Goal: Task Accomplishment & Management: Manage account settings

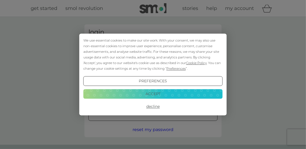
click at [181, 93] on button "Accept" at bounding box center [152, 94] width 139 height 10
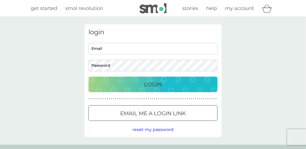
click at [183, 86] on div "Login" at bounding box center [153, 84] width 118 height 9
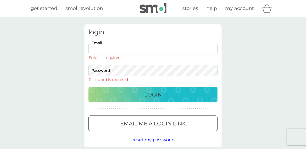
click at [121, 50] on input "Email" at bounding box center [152, 49] width 129 height 12
type input "kshare123@gmail.com"
click at [88, 87] on button "Login" at bounding box center [152, 95] width 129 height 16
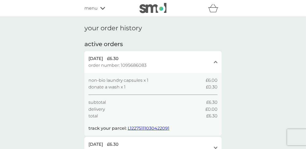
click at [104, 10] on div "menu" at bounding box center [107, 8] width 46 height 7
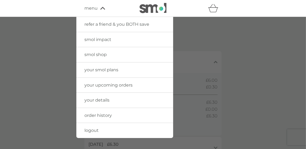
click at [158, 86] on link "your upcoming orders" at bounding box center [124, 85] width 97 height 15
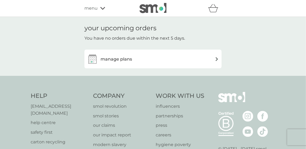
click at [217, 59] on img at bounding box center [217, 59] width 4 height 4
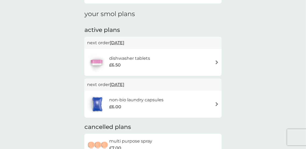
scroll to position [69, 0]
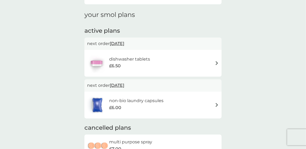
click at [218, 106] on img at bounding box center [217, 105] width 4 height 4
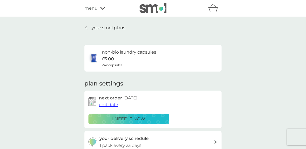
click at [108, 106] on span "edit date" at bounding box center [108, 104] width 19 height 5
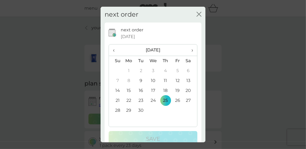
click at [192, 55] on span "›" at bounding box center [189, 50] width 5 height 11
click at [165, 76] on td "2" at bounding box center [165, 71] width 12 height 10
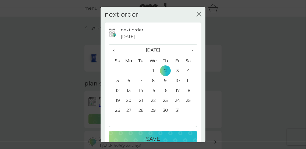
click at [169, 142] on div "Save" at bounding box center [153, 139] width 78 height 9
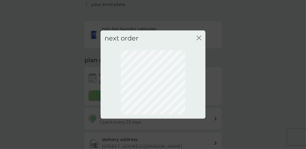
scroll to position [24, 0]
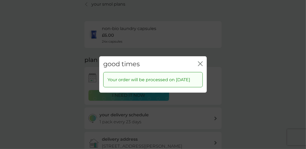
click at [202, 66] on icon "close" at bounding box center [200, 63] width 5 height 5
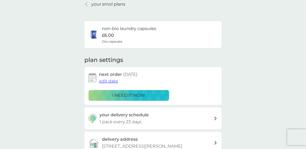
click at [110, 82] on span "edit date" at bounding box center [108, 81] width 19 height 5
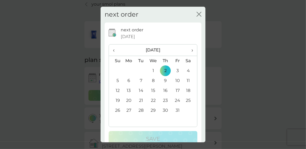
click at [114, 56] on span "‹" at bounding box center [116, 50] width 6 height 11
click at [141, 116] on td "30" at bounding box center [141, 111] width 12 height 10
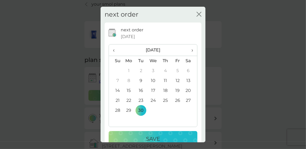
click at [167, 143] on div "Save" at bounding box center [153, 139] width 78 height 9
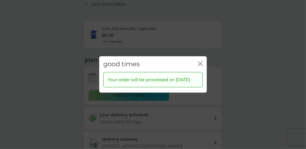
click at [202, 66] on icon "close" at bounding box center [200, 63] width 5 height 5
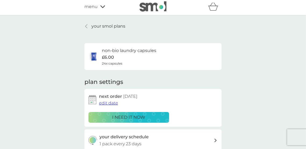
scroll to position [0, 0]
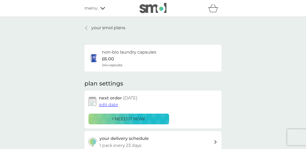
click at [118, 29] on p "your smol plans" at bounding box center [108, 27] width 34 height 7
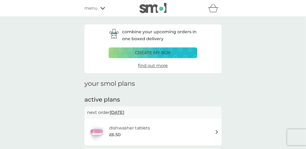
click at [162, 130] on div "dishwasher tablets £6.50" at bounding box center [153, 132] width 132 height 19
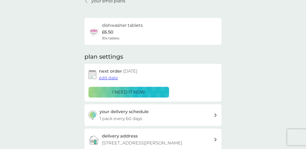
scroll to position [27, 0]
click at [213, 77] on div "next order [DATE] edit date" at bounding box center [158, 75] width 118 height 14
